Goal: Information Seeking & Learning: Compare options

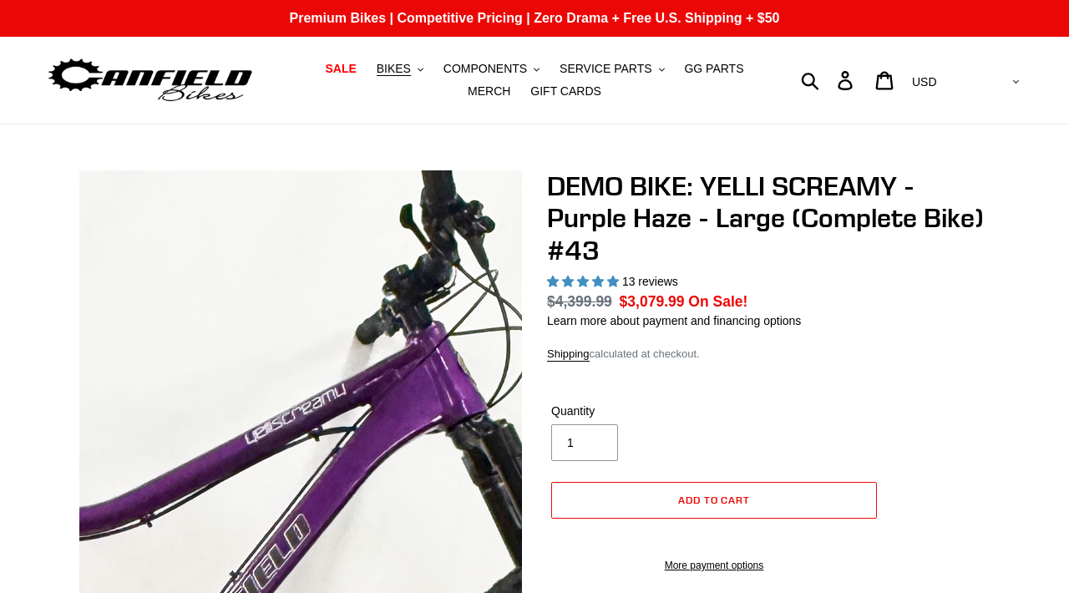
select select "highest-rating"
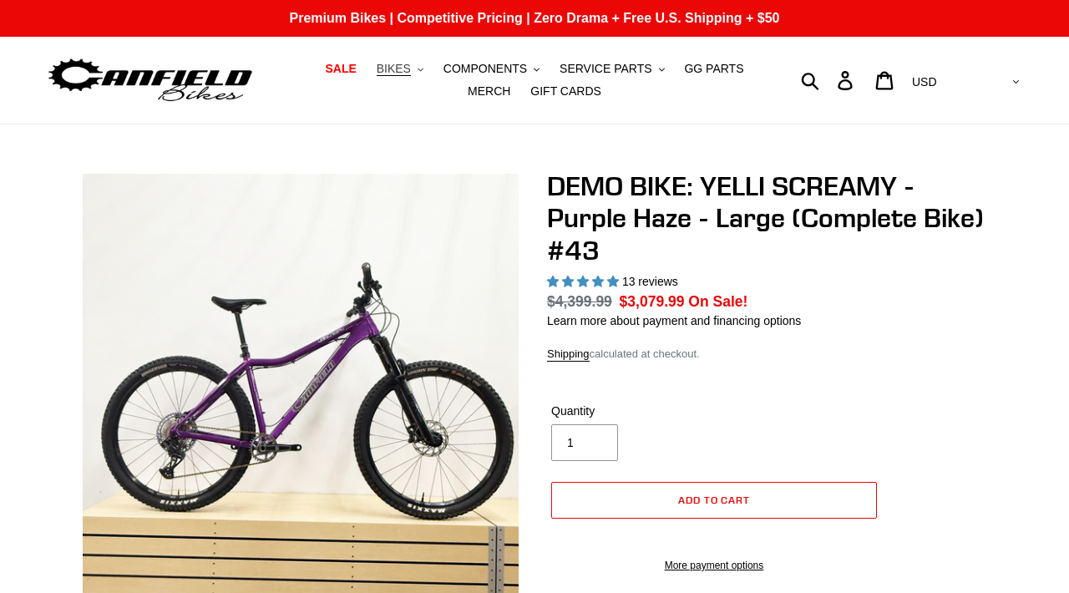
click at [376, 69] on span "BIKES" at bounding box center [393, 69] width 34 height 14
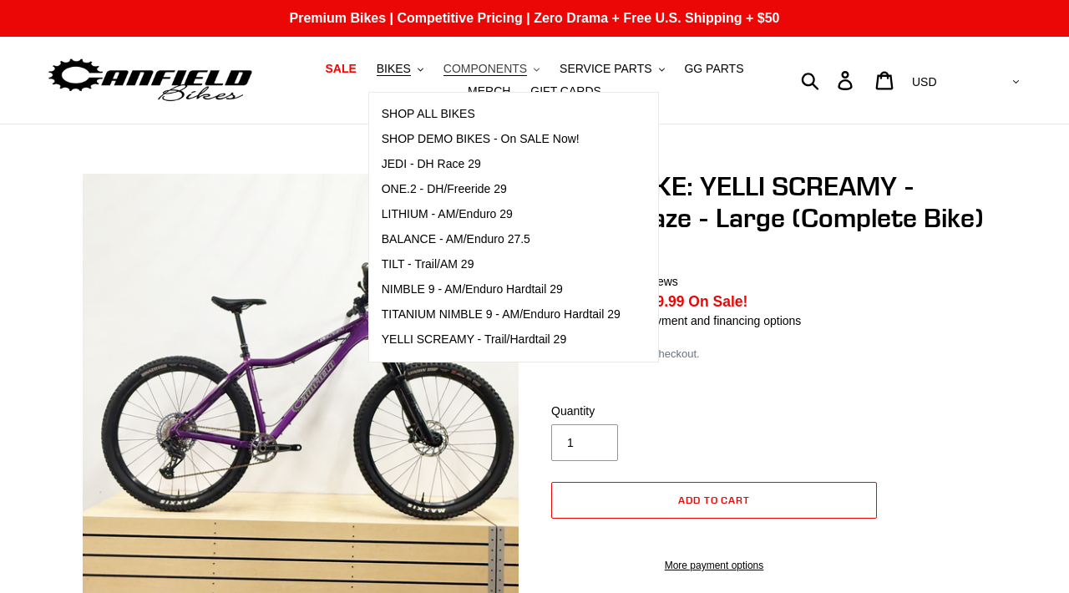
click at [452, 75] on span "COMPONENTS" at bounding box center [484, 69] width 83 height 14
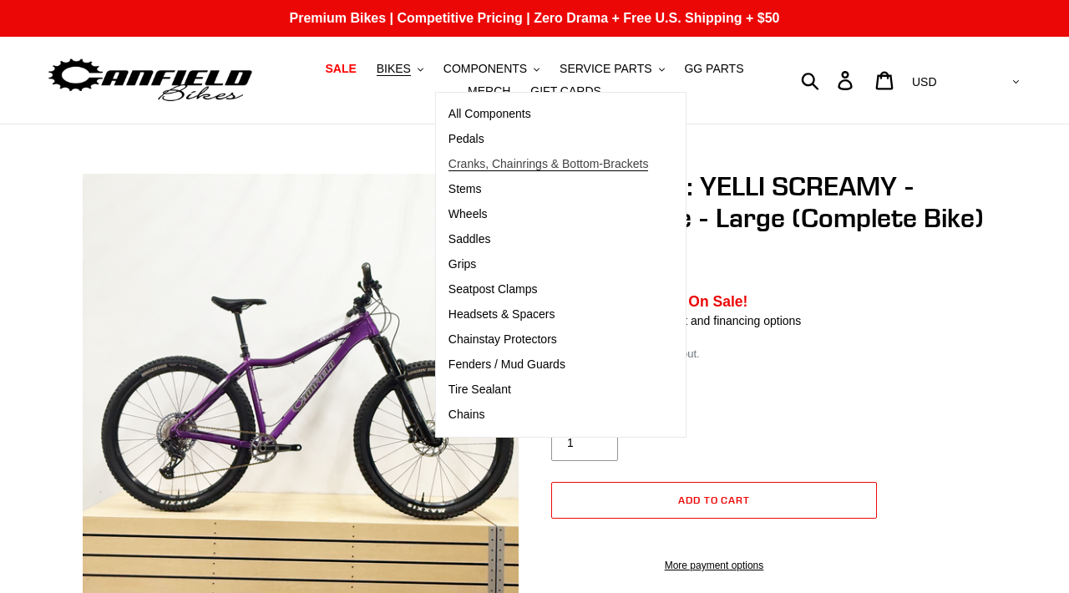
click at [461, 159] on span "Cranks, Chainrings & Bottom-Brackets" at bounding box center [548, 164] width 200 height 14
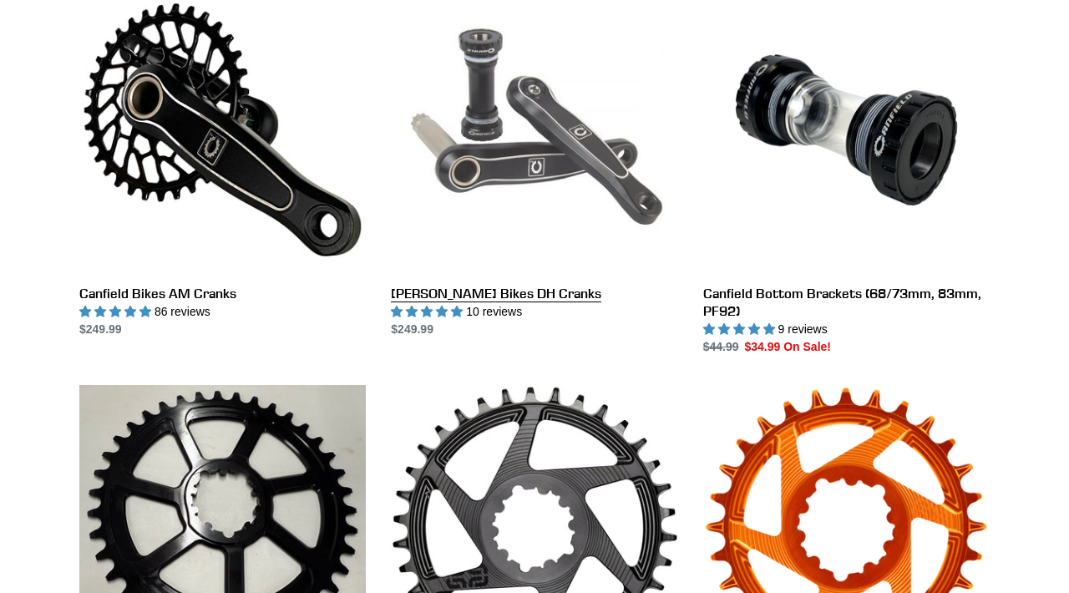
scroll to position [519, 0]
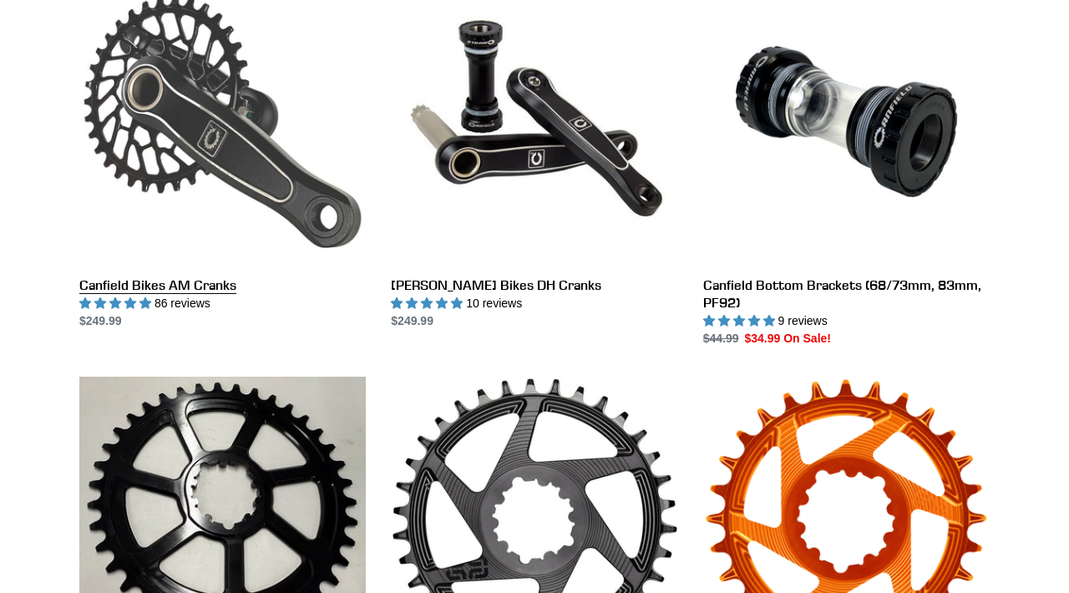
click at [230, 191] on link "Canfield Bikes AM Cranks" at bounding box center [222, 153] width 286 height 351
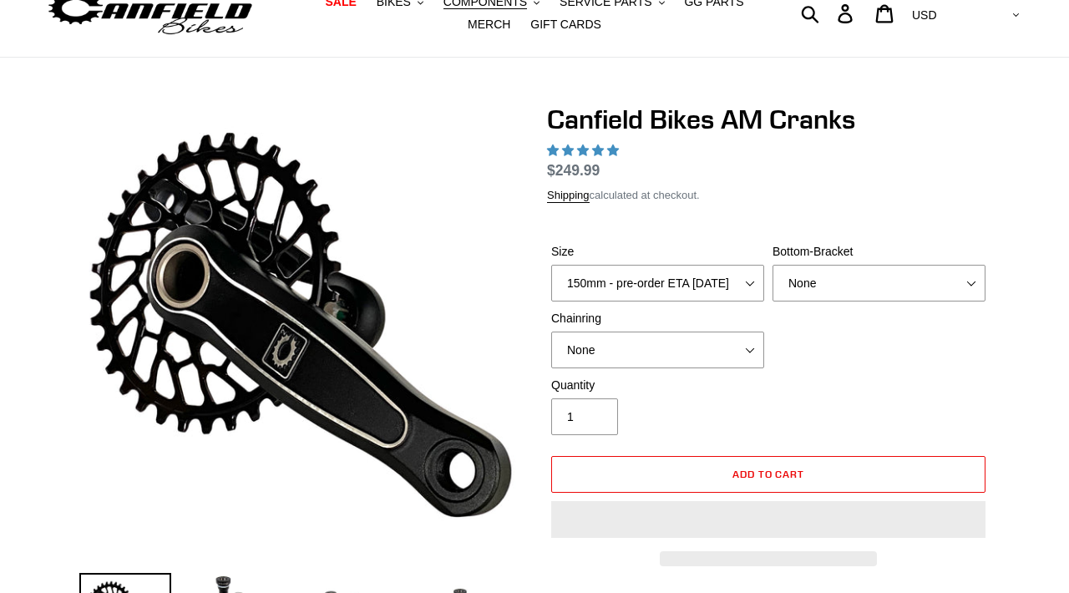
select select "highest-rating"
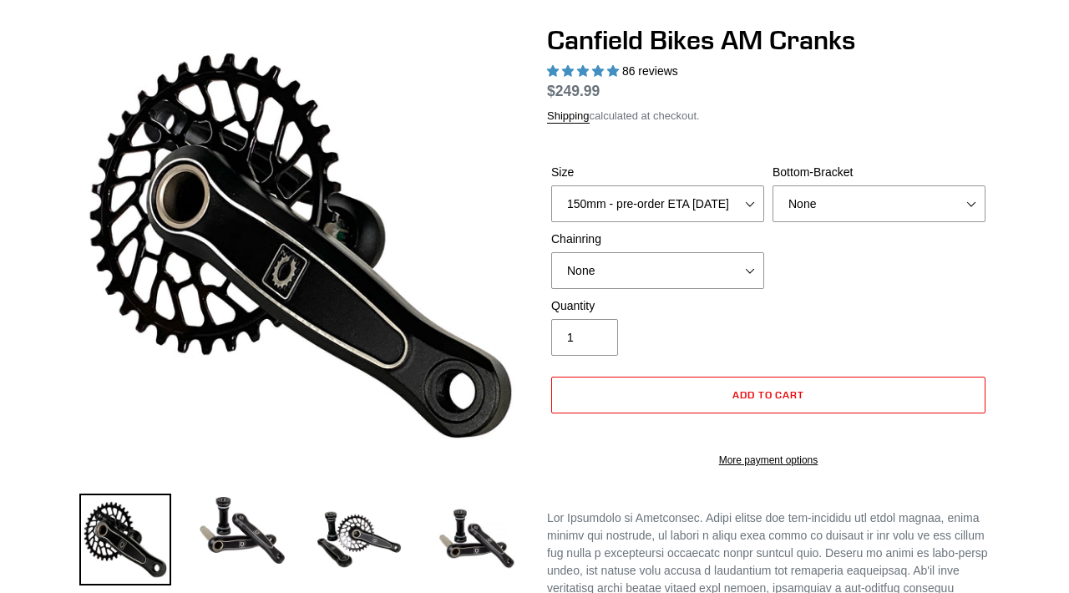
scroll to position [150, 0]
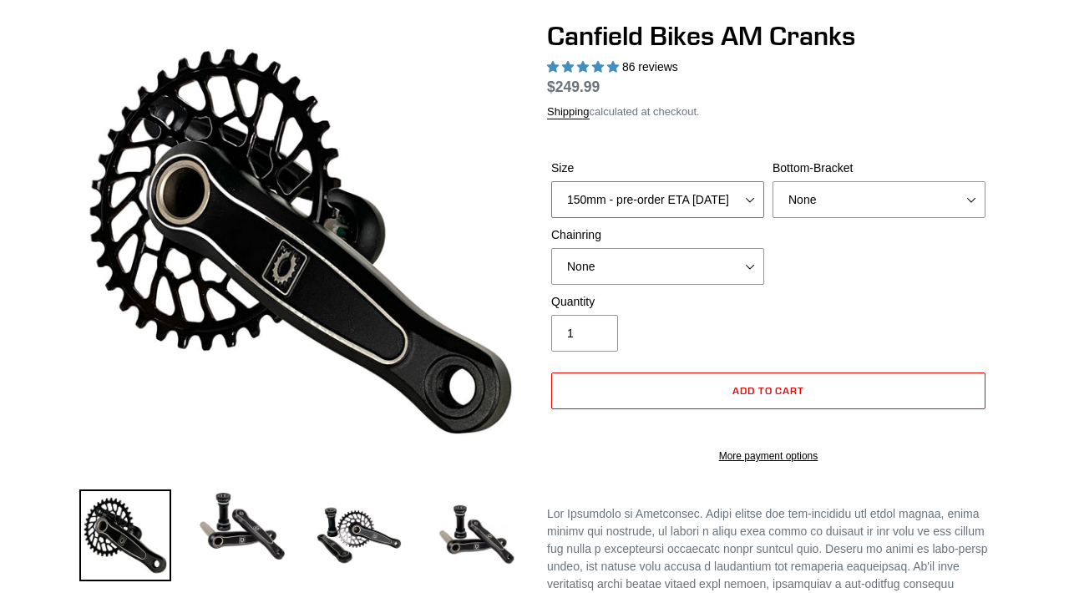
click at [644, 196] on select "150mm - pre-order ETA 9/30/25 155mm - pre-order ETA 9/30/25 160mm - pre-order E…" at bounding box center [657, 199] width 213 height 37
select select "170mm"
click at [747, 277] on select "None 30t Round (Boost 148) 30t Oval (Boost 148) 32t Round (Boost 148) 32t Oval …" at bounding box center [657, 266] width 213 height 37
select select "32t Round (Boost 148)"
click at [842, 203] on select "None BSA Threaded 68/73mm Press Fit PF92" at bounding box center [878, 199] width 213 height 37
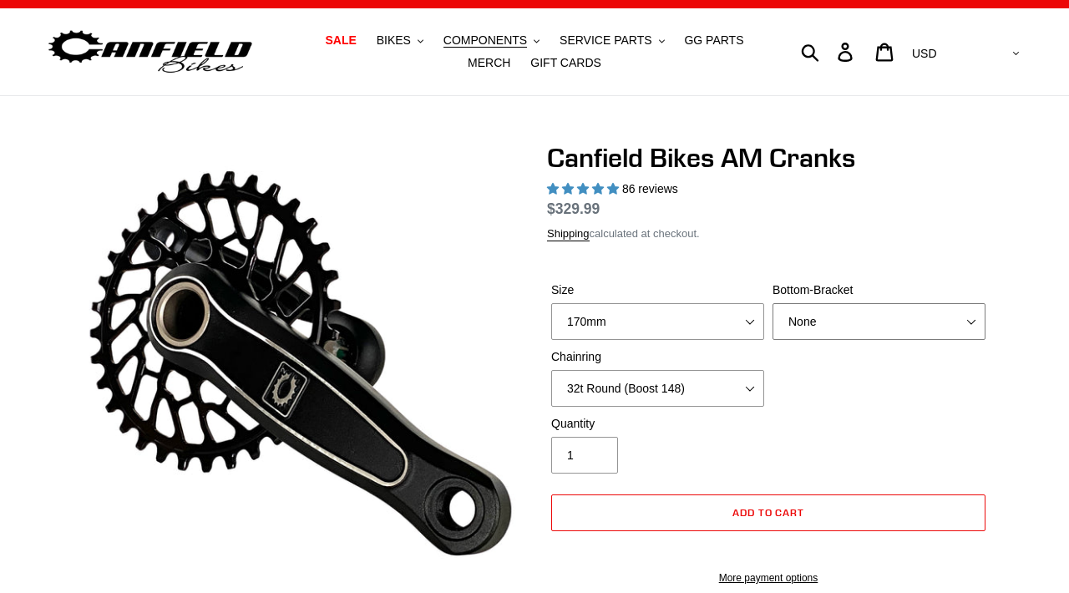
scroll to position [0, 0]
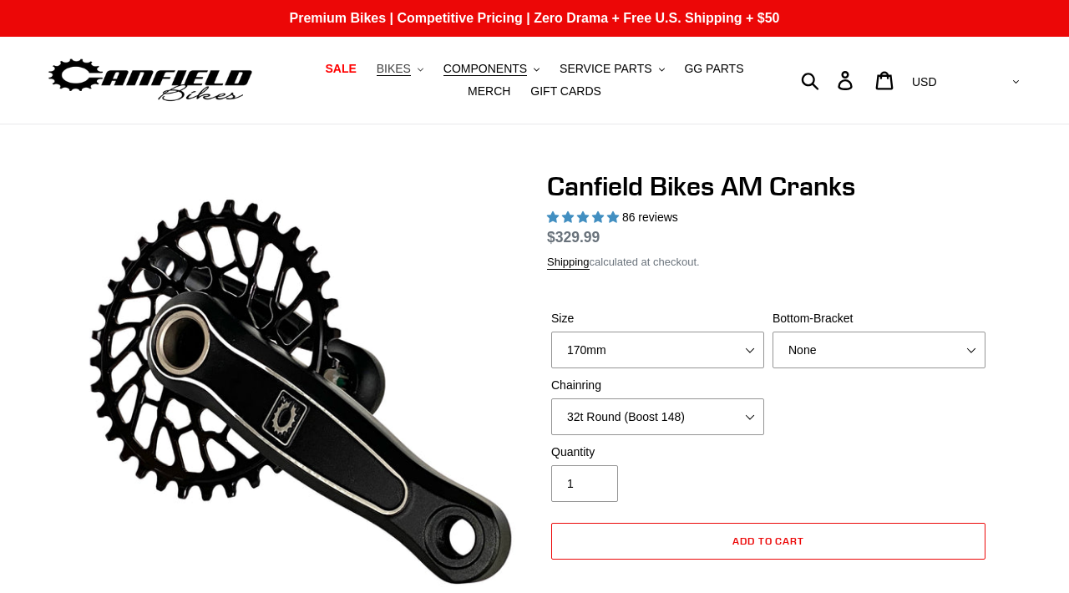
click at [376, 62] on span "BIKES" at bounding box center [393, 69] width 34 height 14
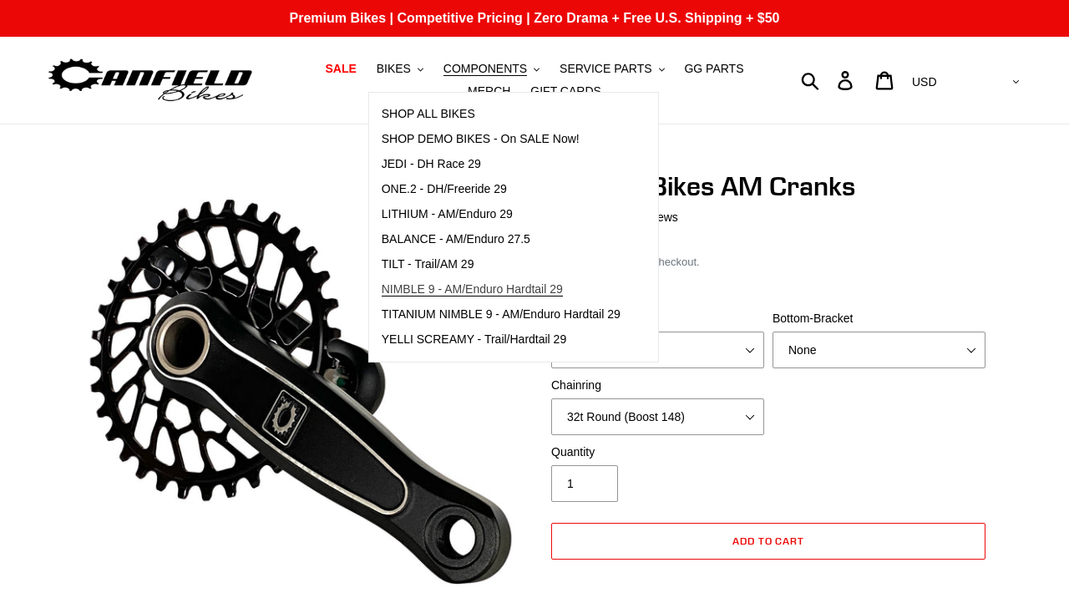
click at [451, 279] on link "NIMBLE 9 - AM/Enduro Hardtail 29" at bounding box center [501, 289] width 264 height 25
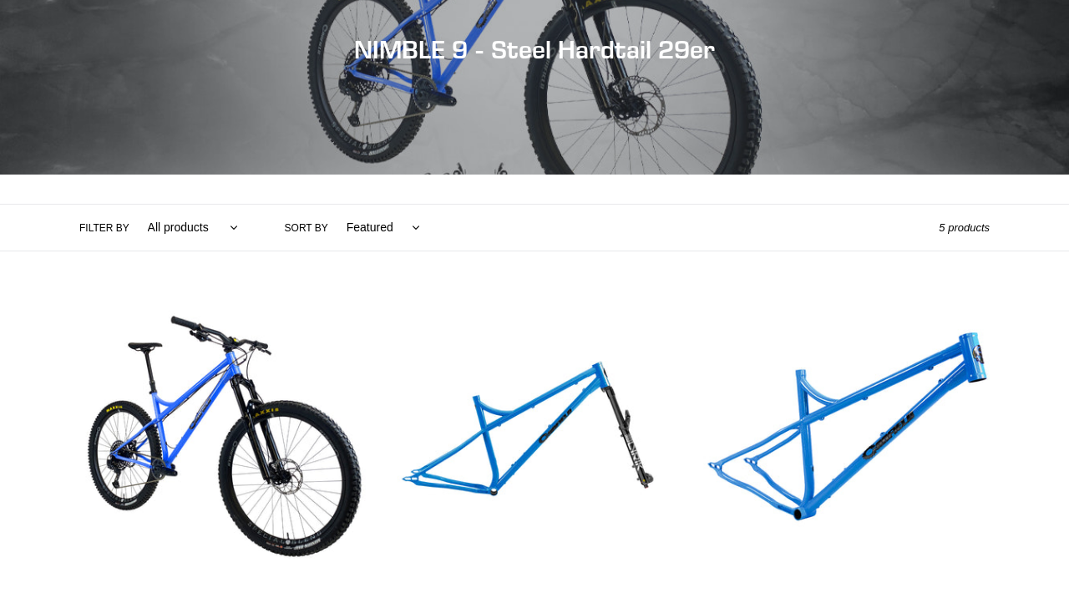
scroll to position [235, 0]
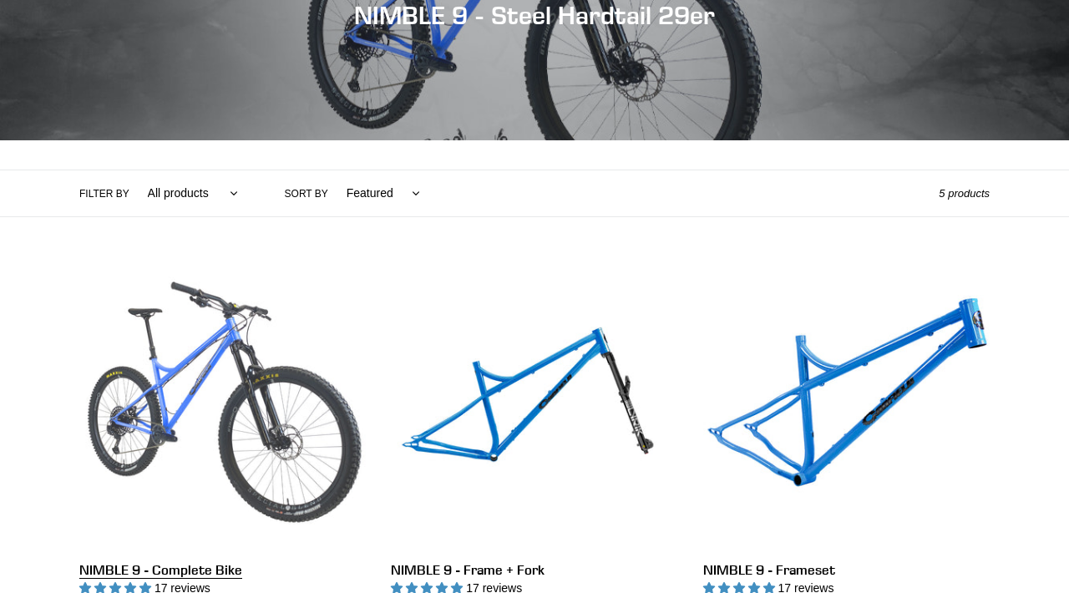
click at [270, 394] on link "NIMBLE 9 - Complete Bike" at bounding box center [222, 438] width 286 height 351
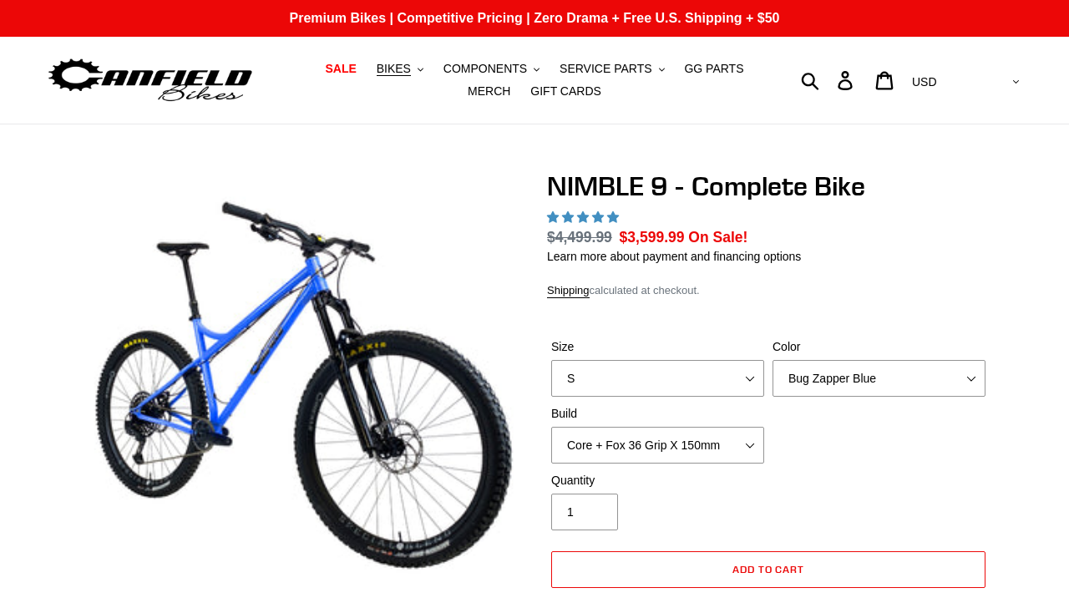
select select "highest-rating"
click at [376, 65] on span "BIKES" at bounding box center [393, 69] width 34 height 14
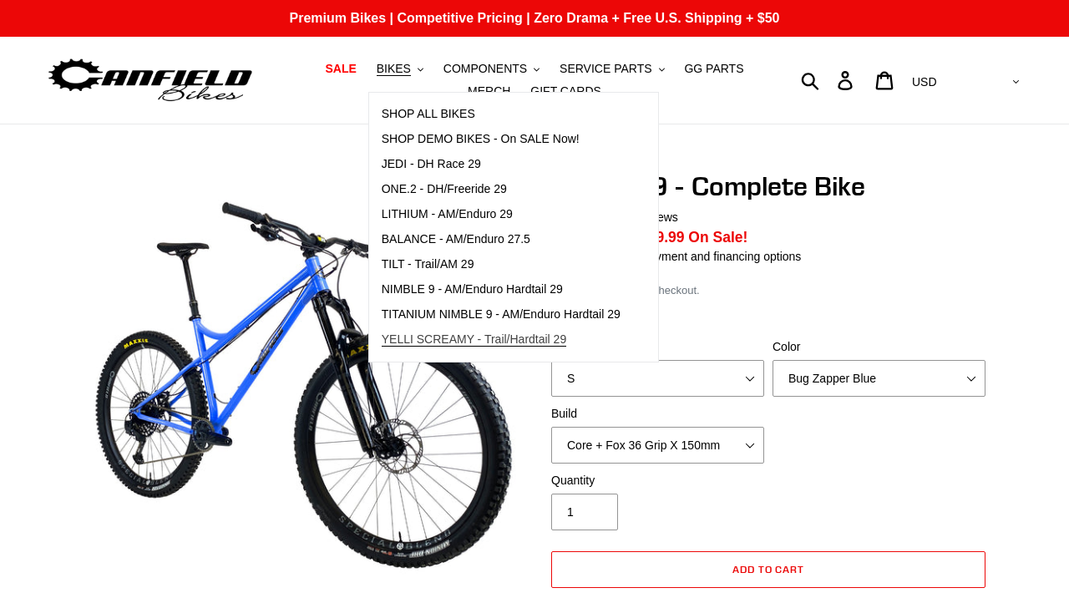
click at [431, 334] on span "YELLI SCREAMY - Trail/Hardtail 29" at bounding box center [473, 339] width 185 height 14
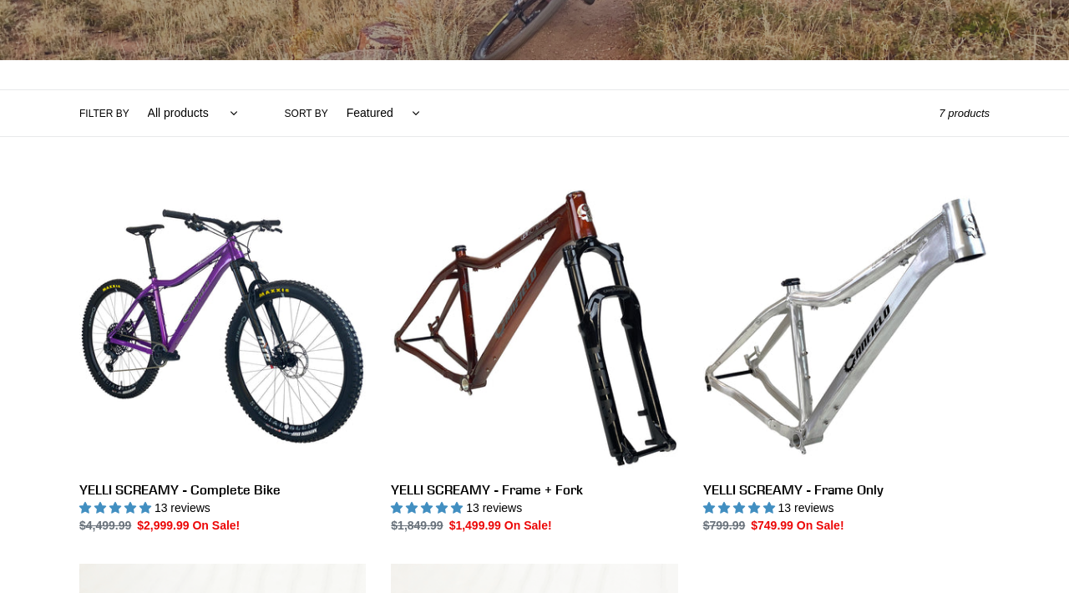
scroll to position [329, 0]
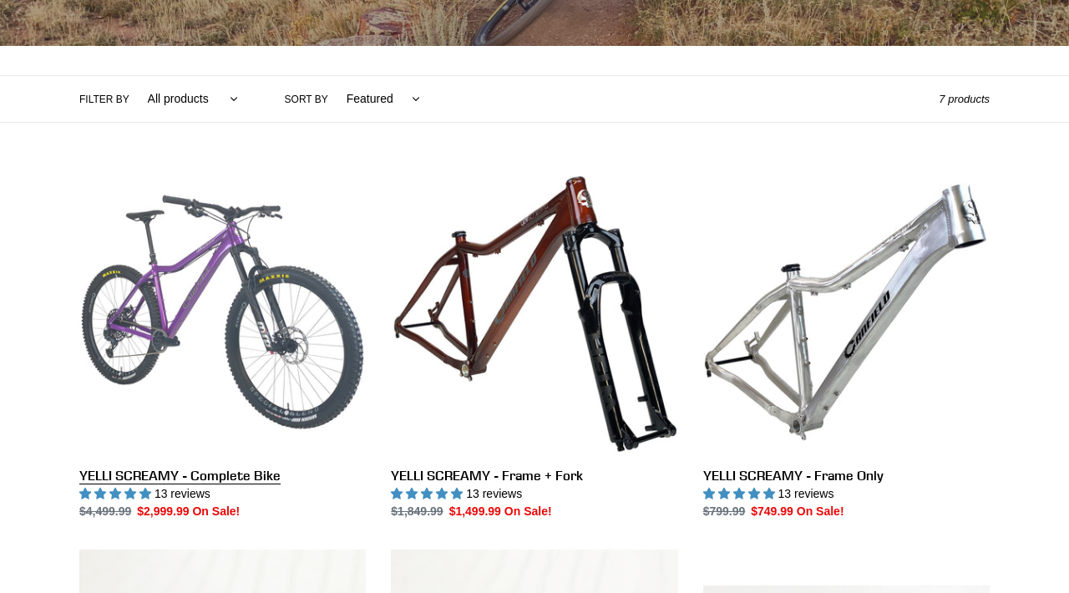
click at [274, 321] on link "YELLI SCREAMY - Complete Bike" at bounding box center [222, 344] width 286 height 351
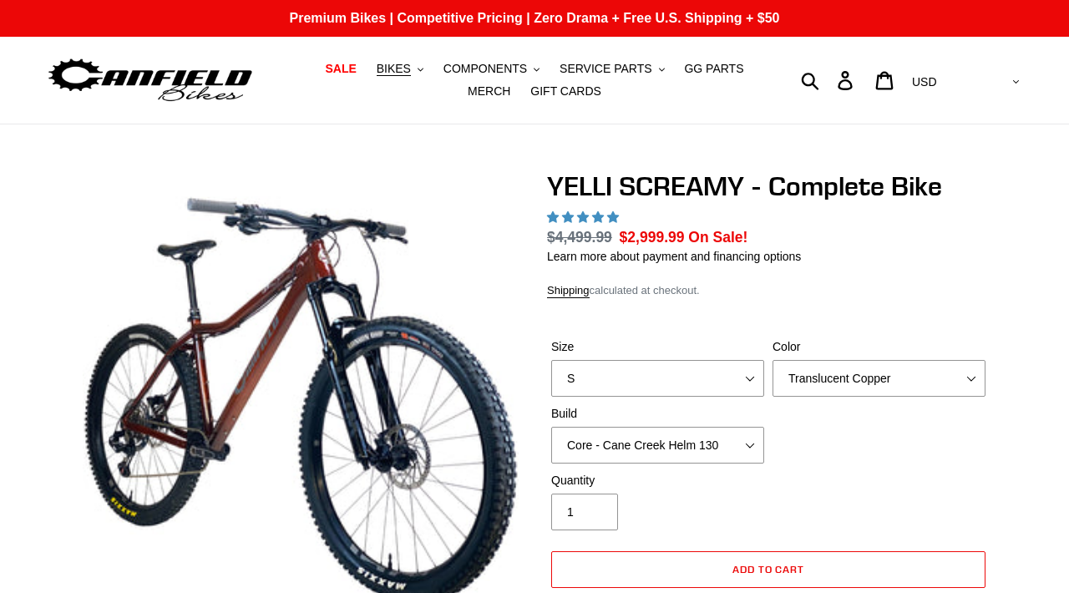
select select "highest-rating"
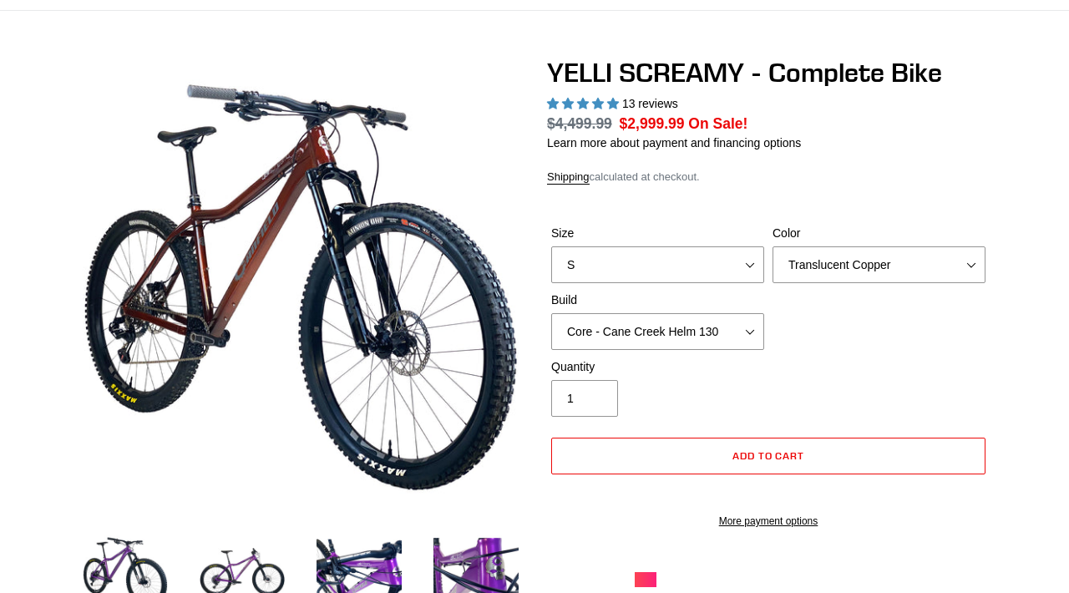
scroll to position [117, 0]
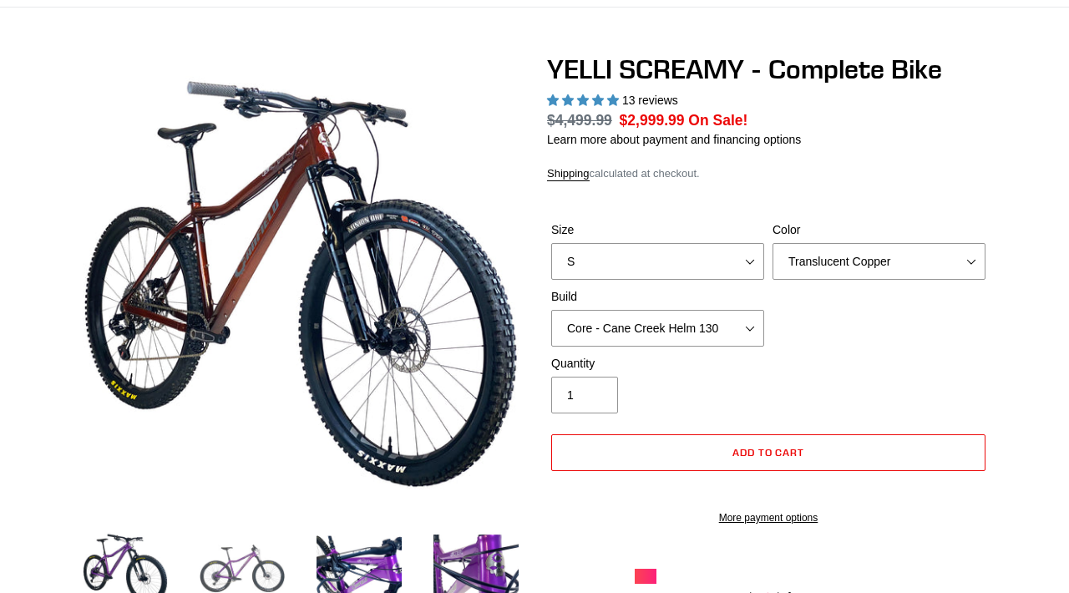
click at [244, 556] on img at bounding box center [242, 569] width 92 height 92
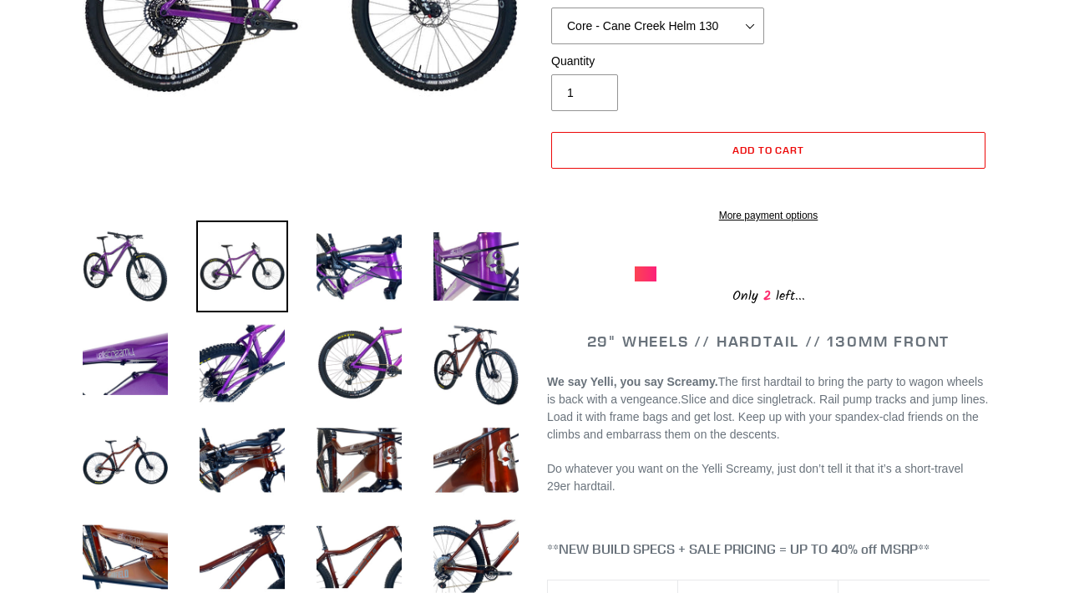
scroll to position [427, 0]
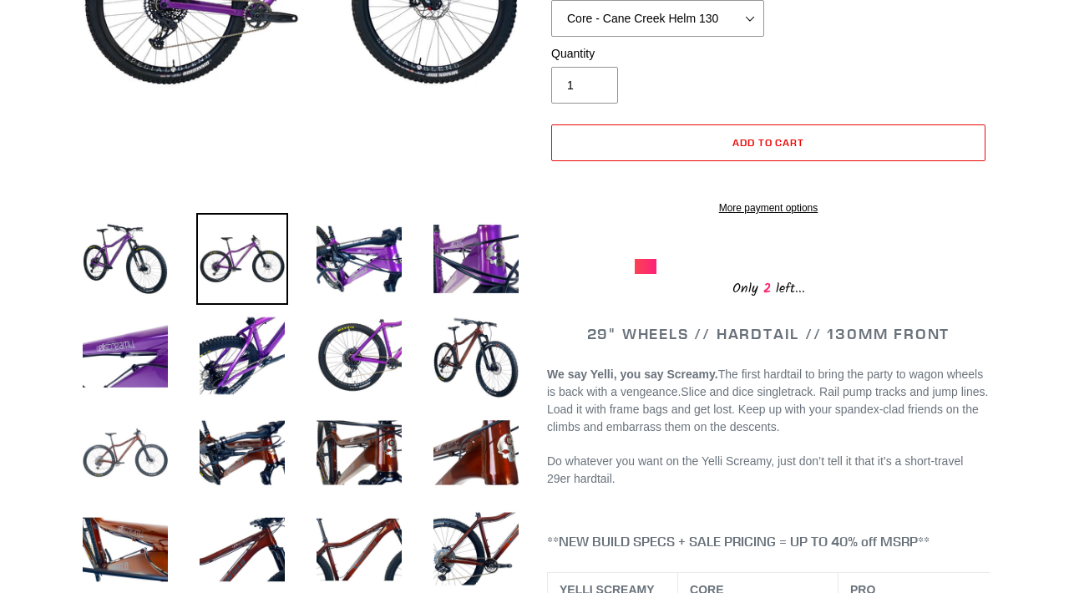
click at [150, 472] on img at bounding box center [125, 453] width 92 height 92
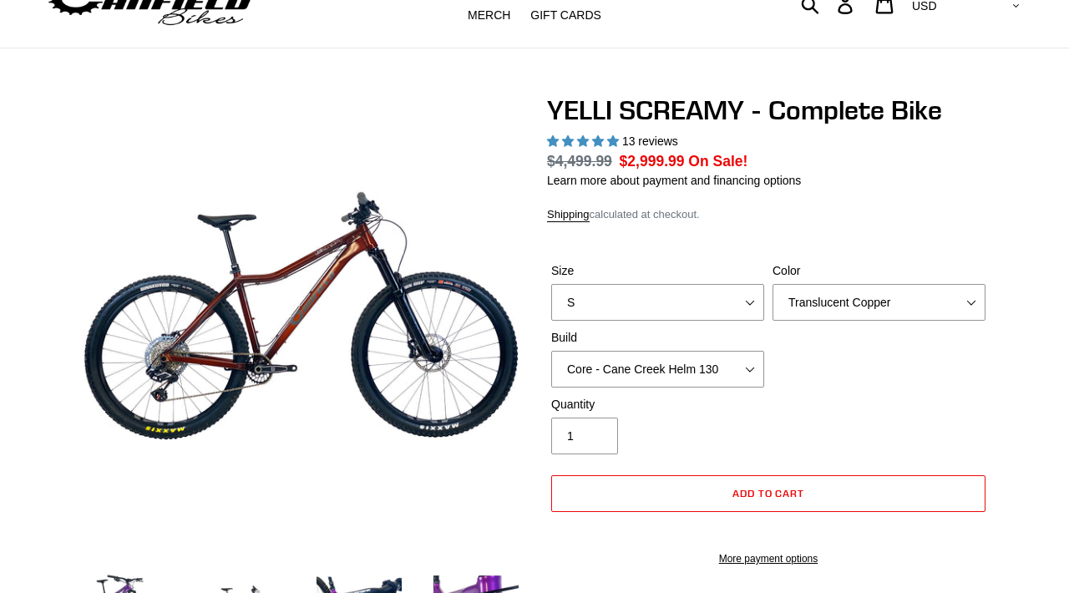
scroll to position [75, 0]
